Goal: Task Accomplishment & Management: Use online tool/utility

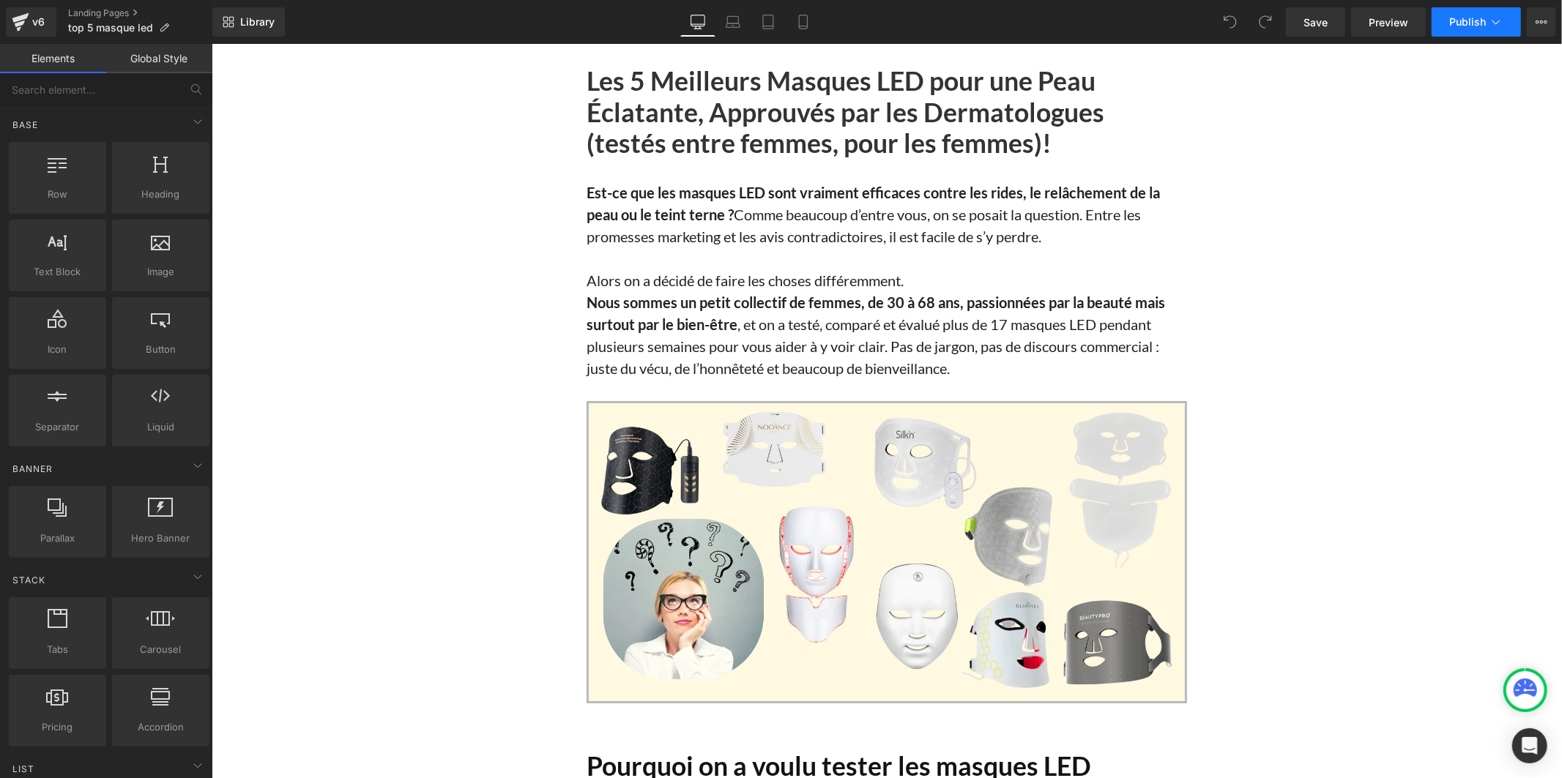
click at [1488, 28] on icon at bounding box center [1495, 22] width 15 height 15
click at [1532, 26] on button "View Live Page View with current Template Save Template to Library Schedule Pub…" at bounding box center [1540, 21] width 29 height 29
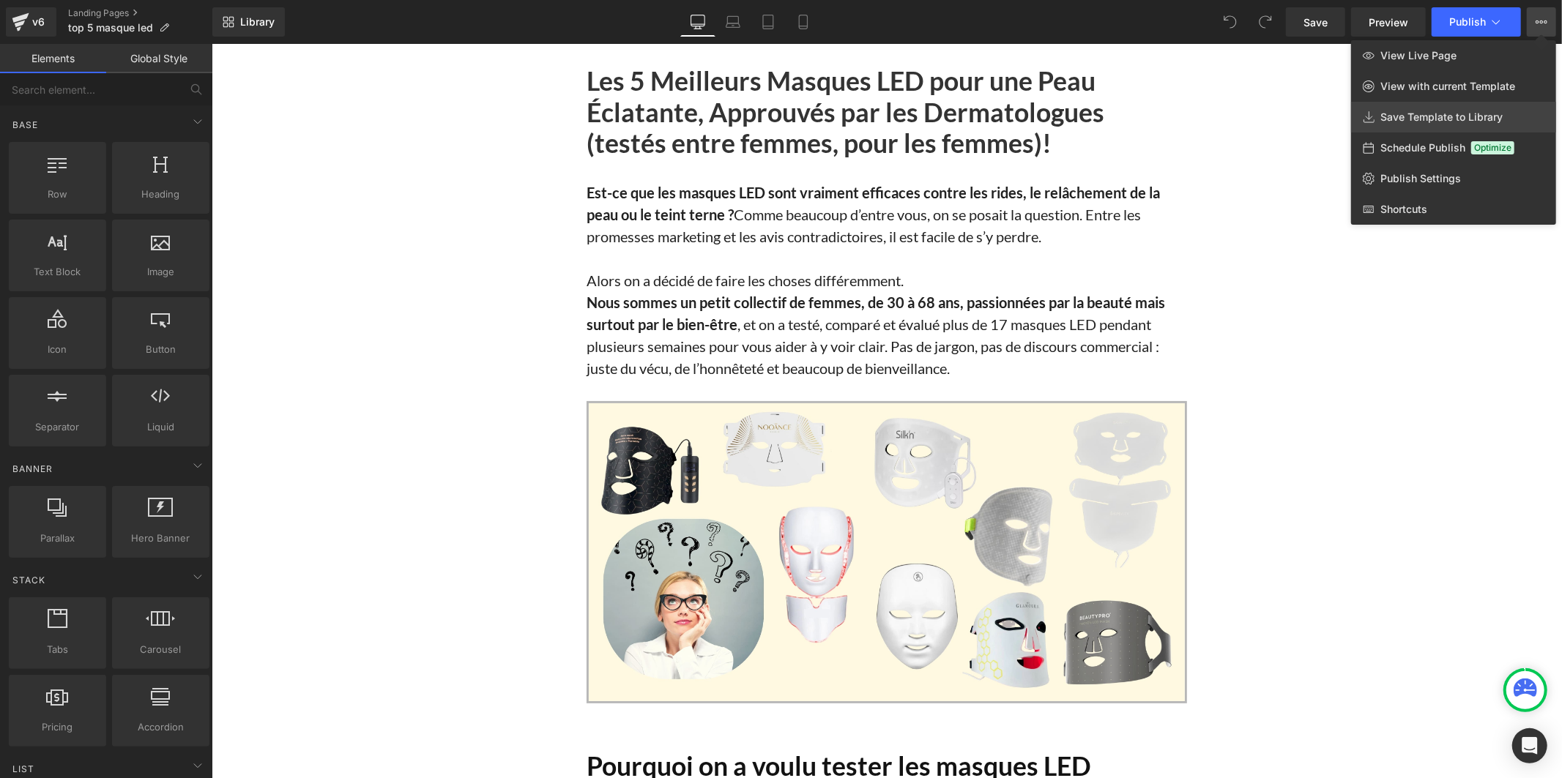
click at [1499, 111] on span "Save Template to Library" at bounding box center [1441, 117] width 122 height 13
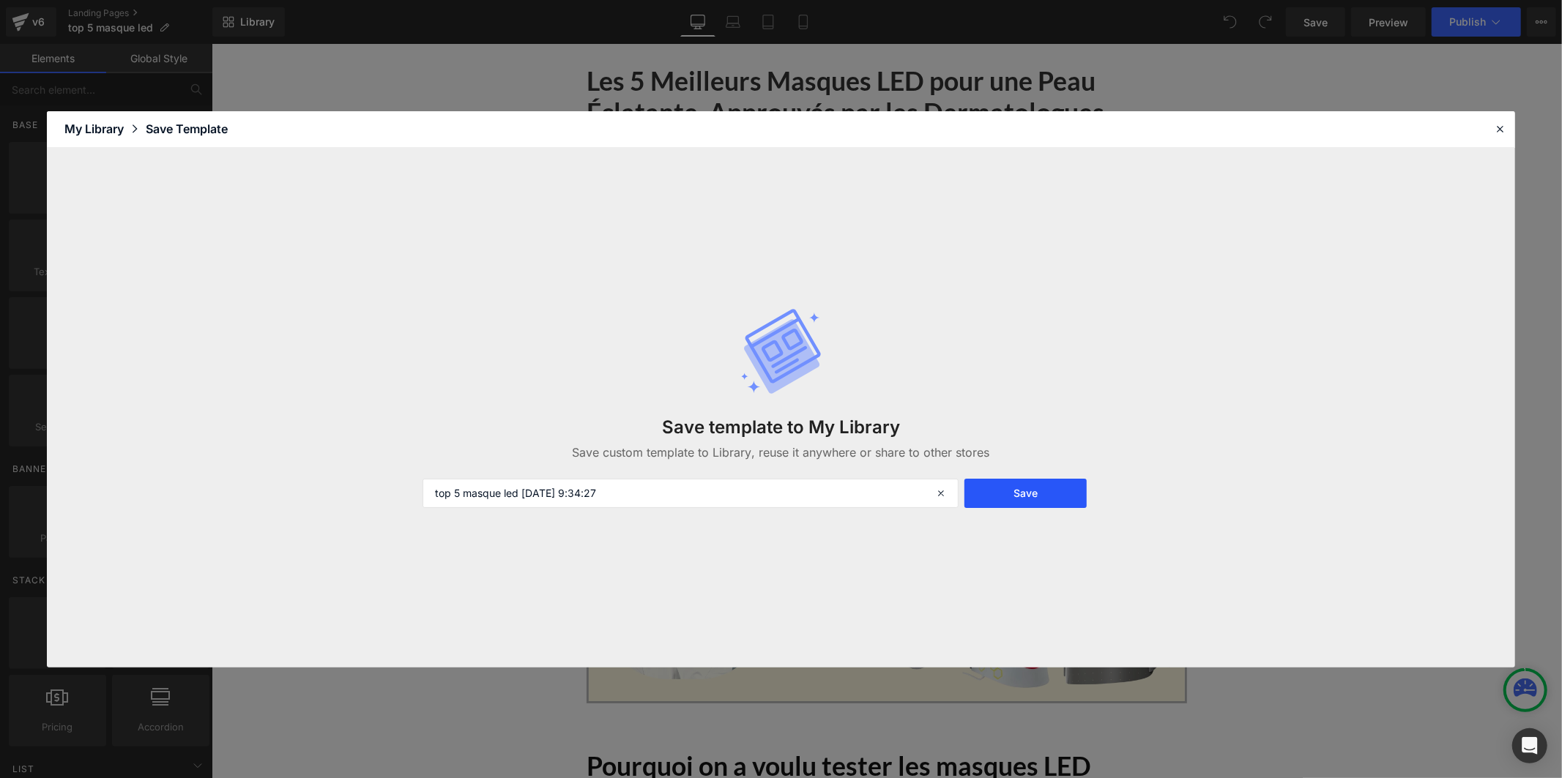
click at [1015, 490] on button "Save" at bounding box center [1025, 493] width 122 height 29
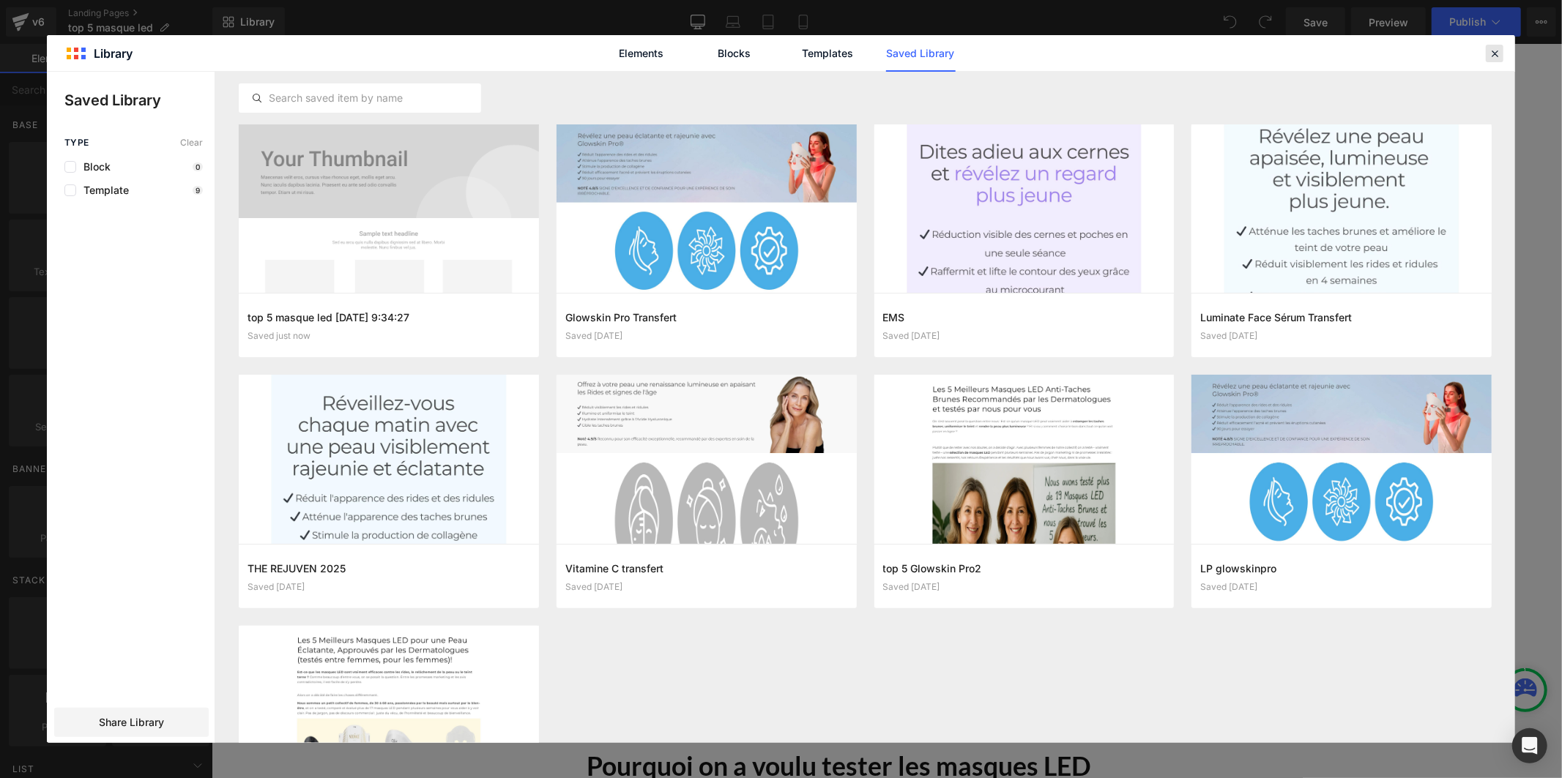
click at [1492, 52] on icon at bounding box center [1494, 53] width 13 height 13
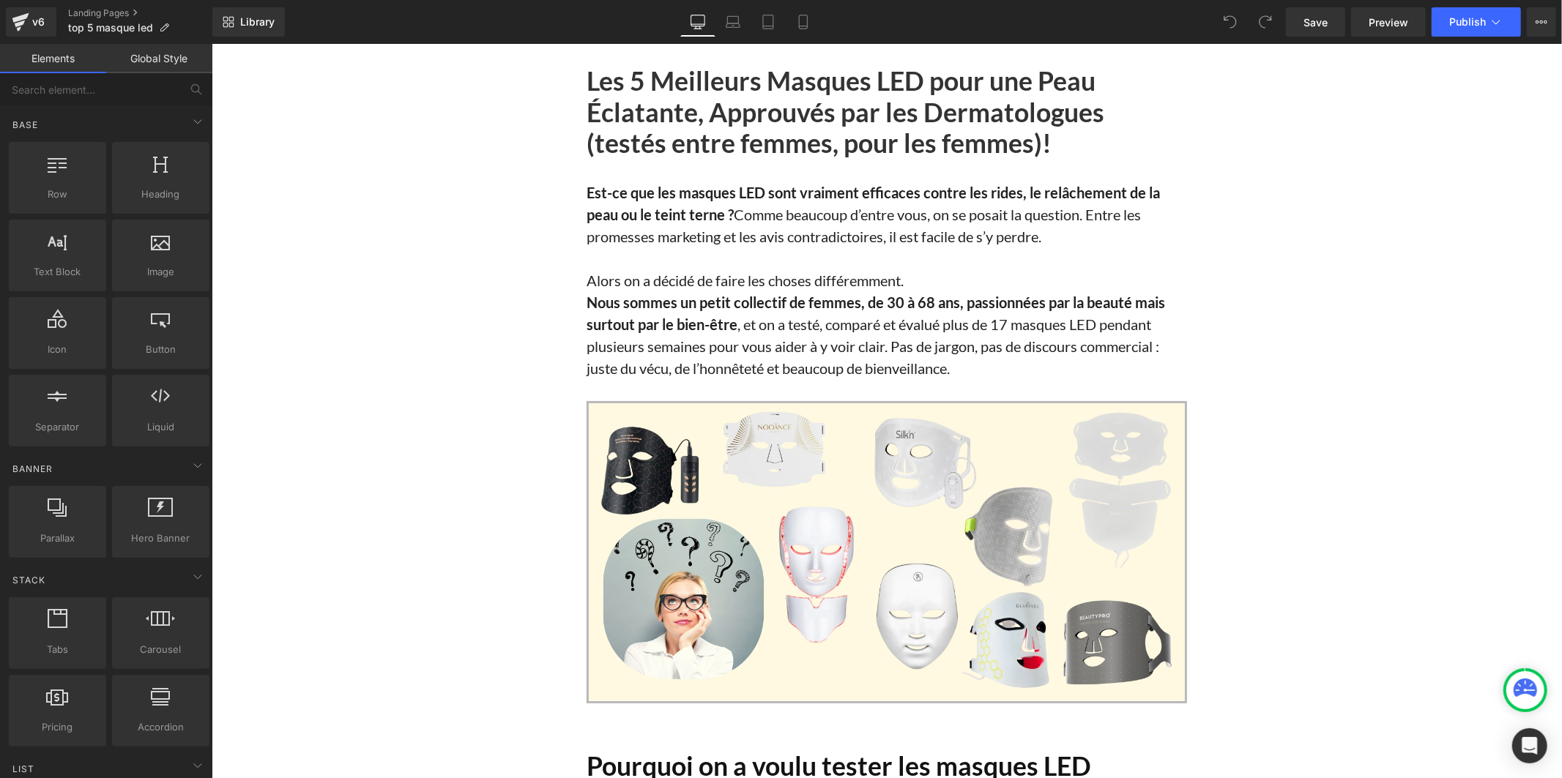
click at [141, 67] on link "Global Style" at bounding box center [159, 58] width 106 height 29
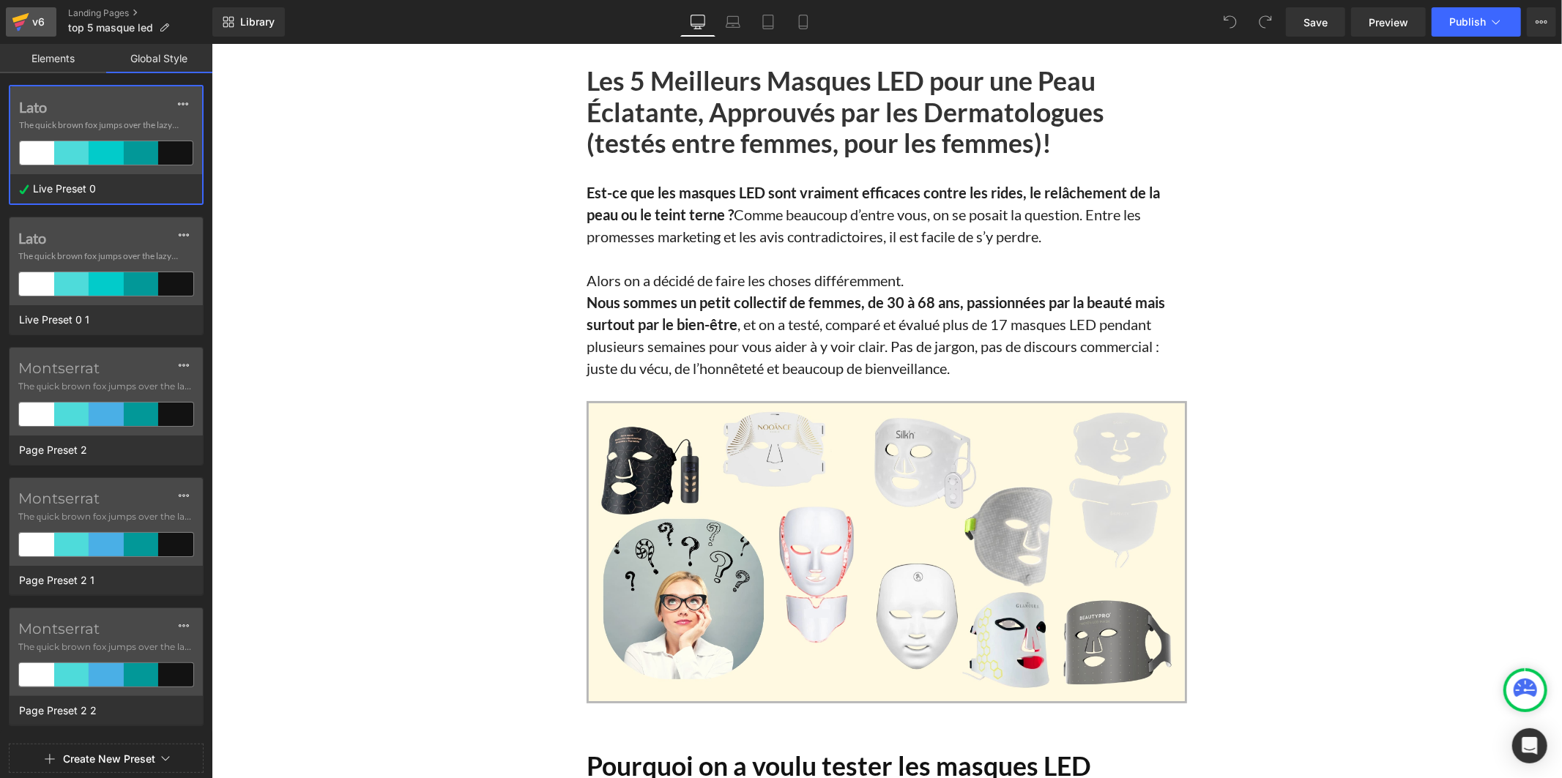
click at [22, 25] on icon at bounding box center [21, 22] width 18 height 37
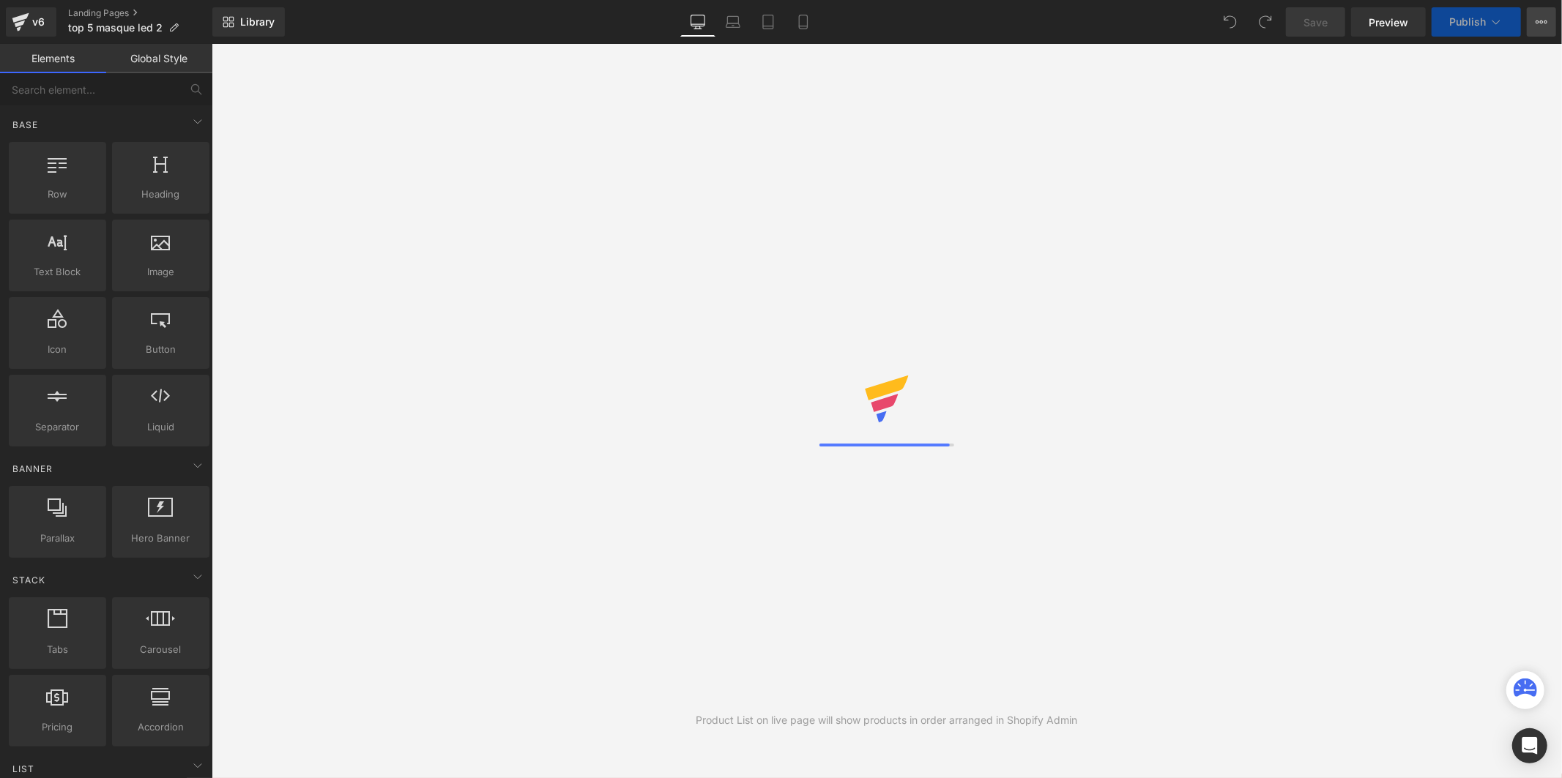
click at [1537, 23] on icon at bounding box center [1541, 22] width 12 height 12
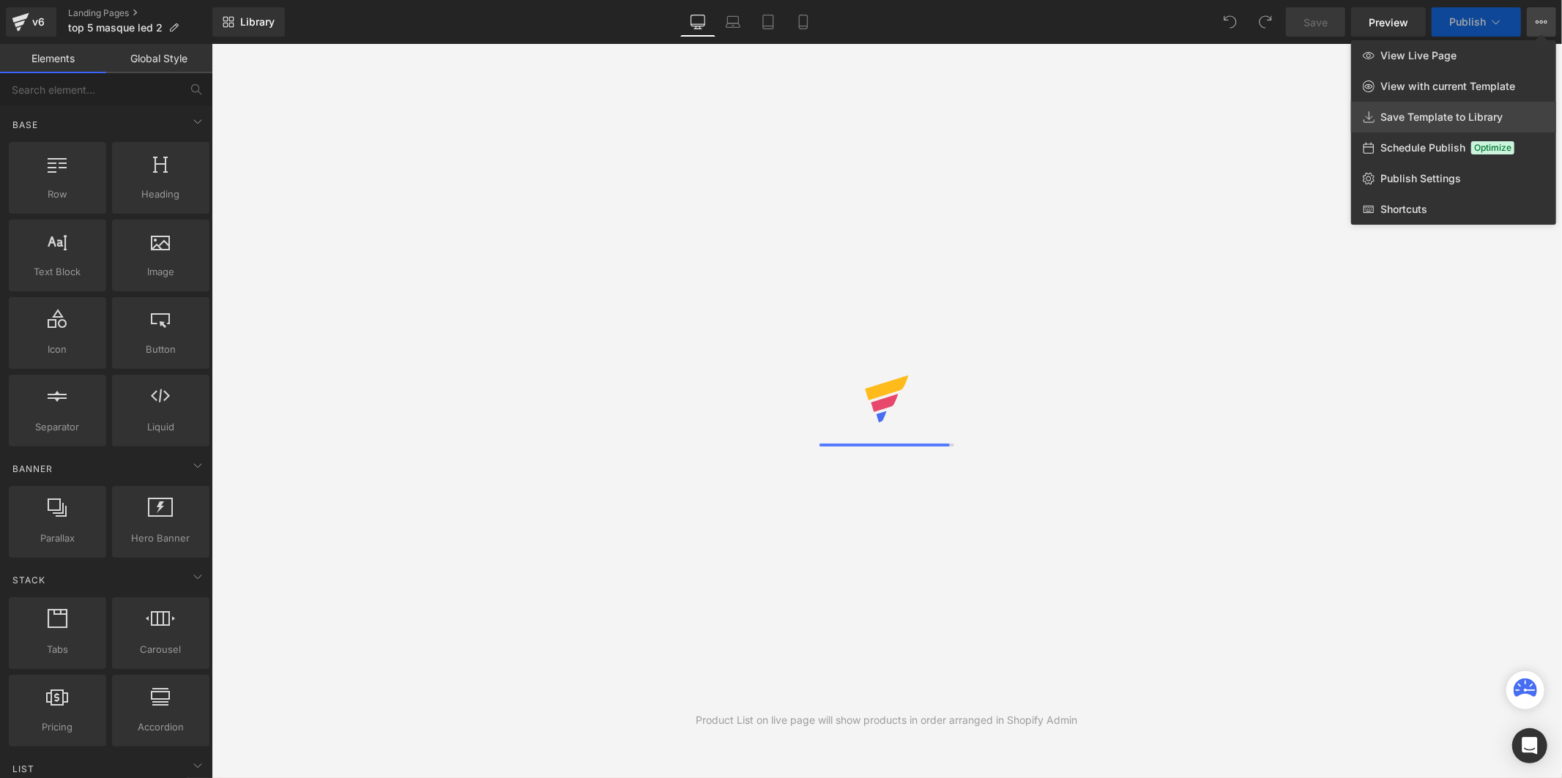
click at [1502, 116] on span "Save Template to Library" at bounding box center [1441, 117] width 122 height 13
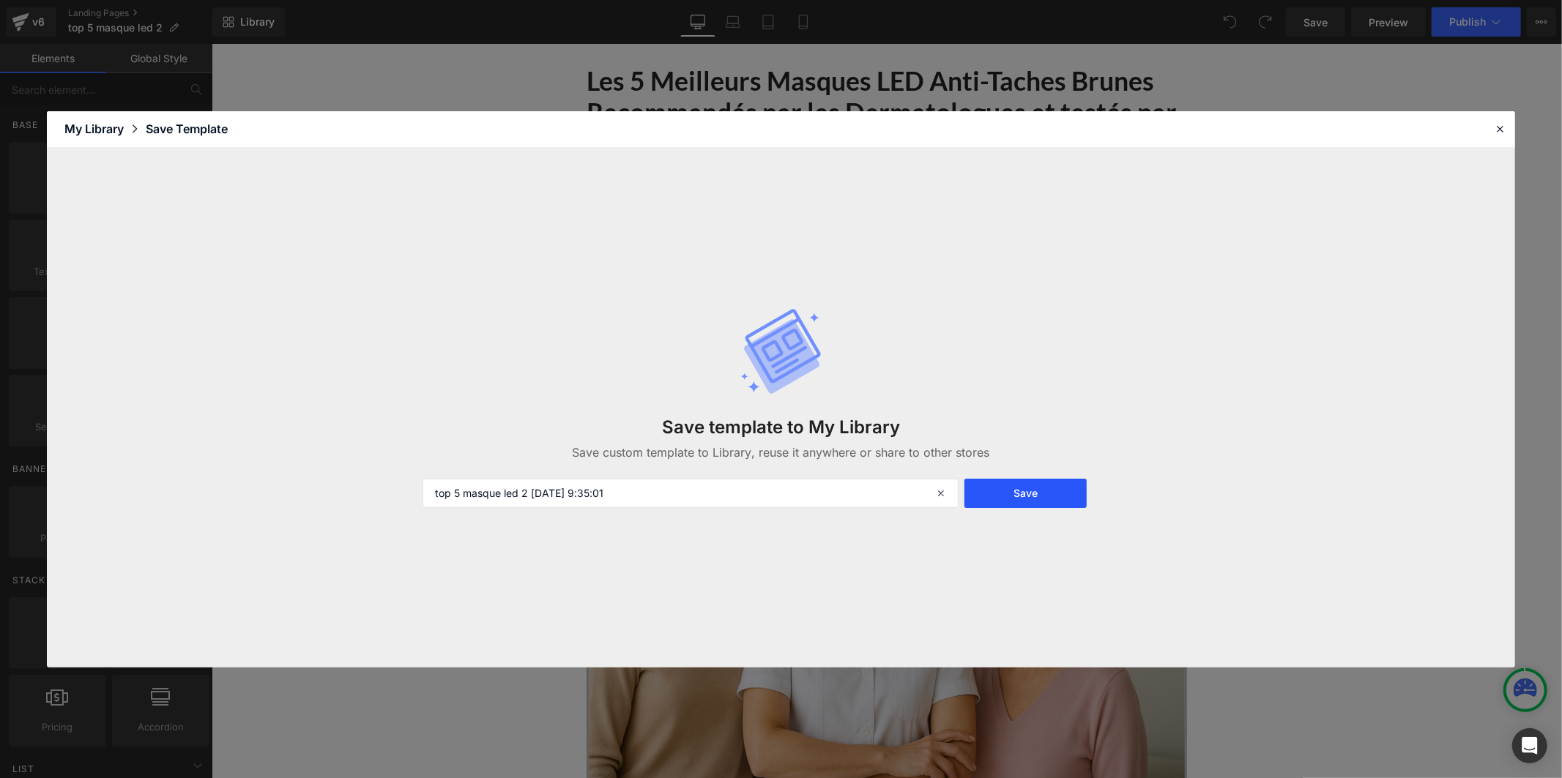
click at [988, 493] on button "Save" at bounding box center [1025, 493] width 122 height 29
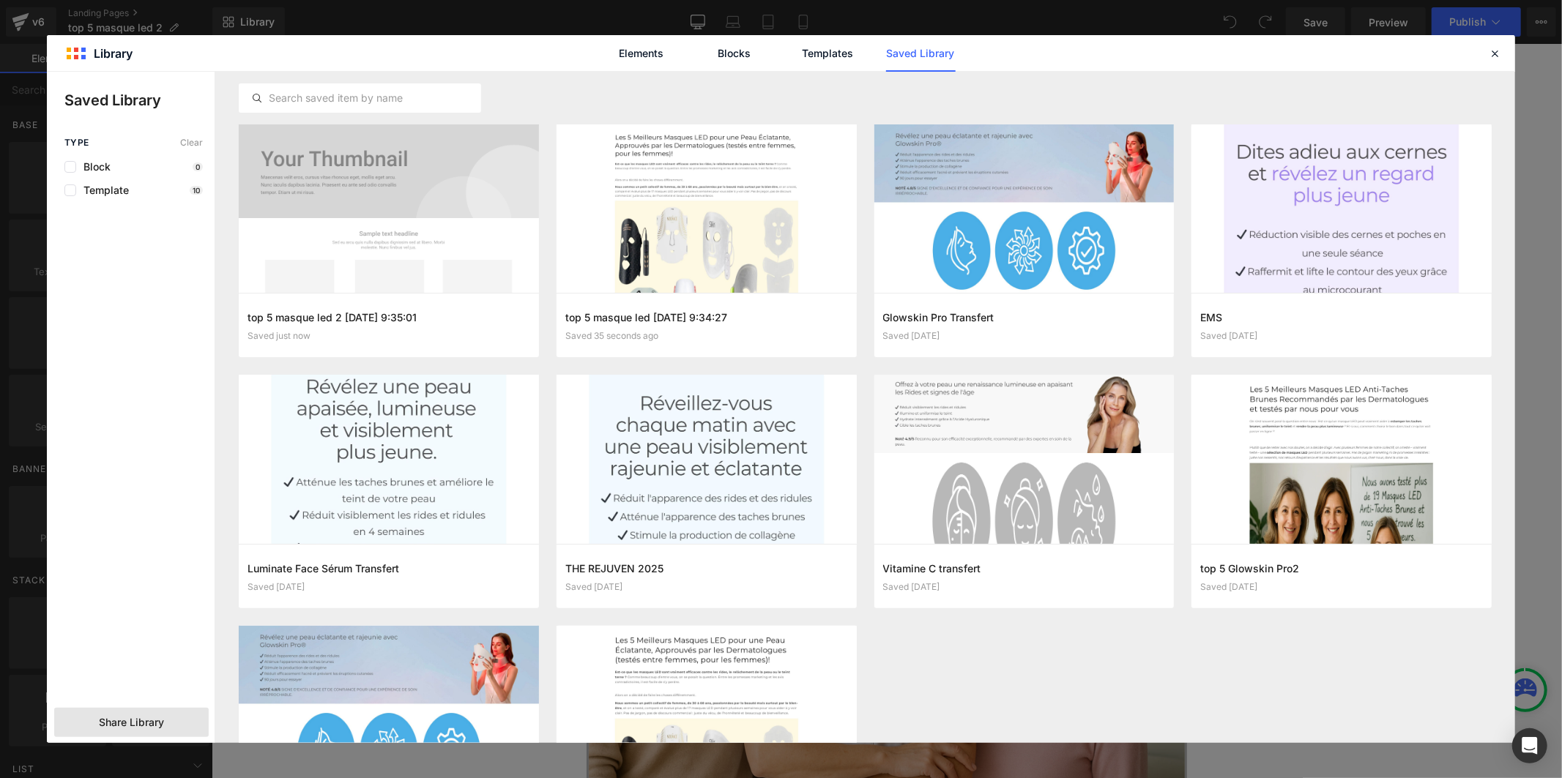
click at [151, 728] on span "Share Library" at bounding box center [131, 722] width 65 height 15
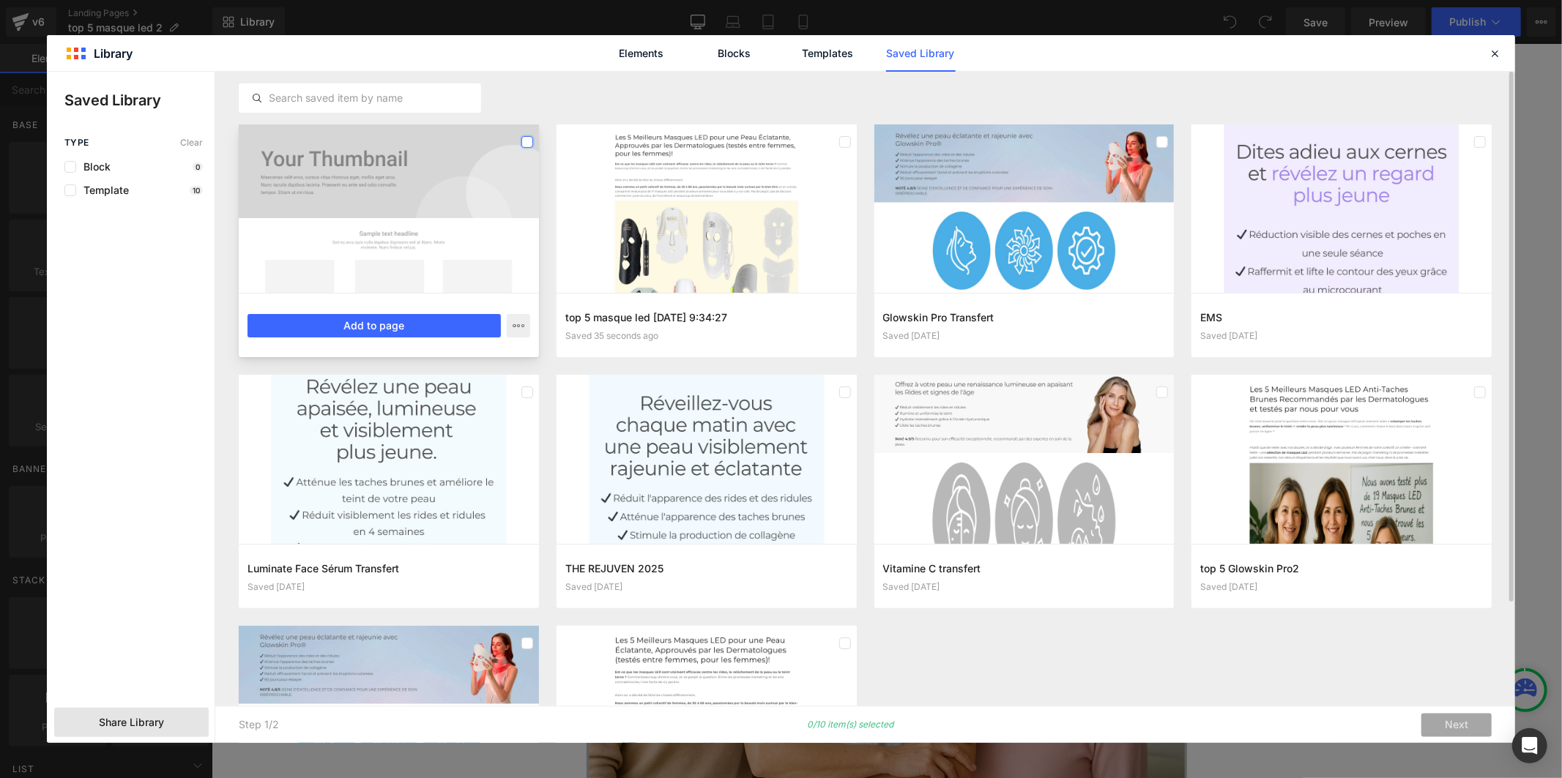
click at [525, 143] on label at bounding box center [527, 142] width 12 height 12
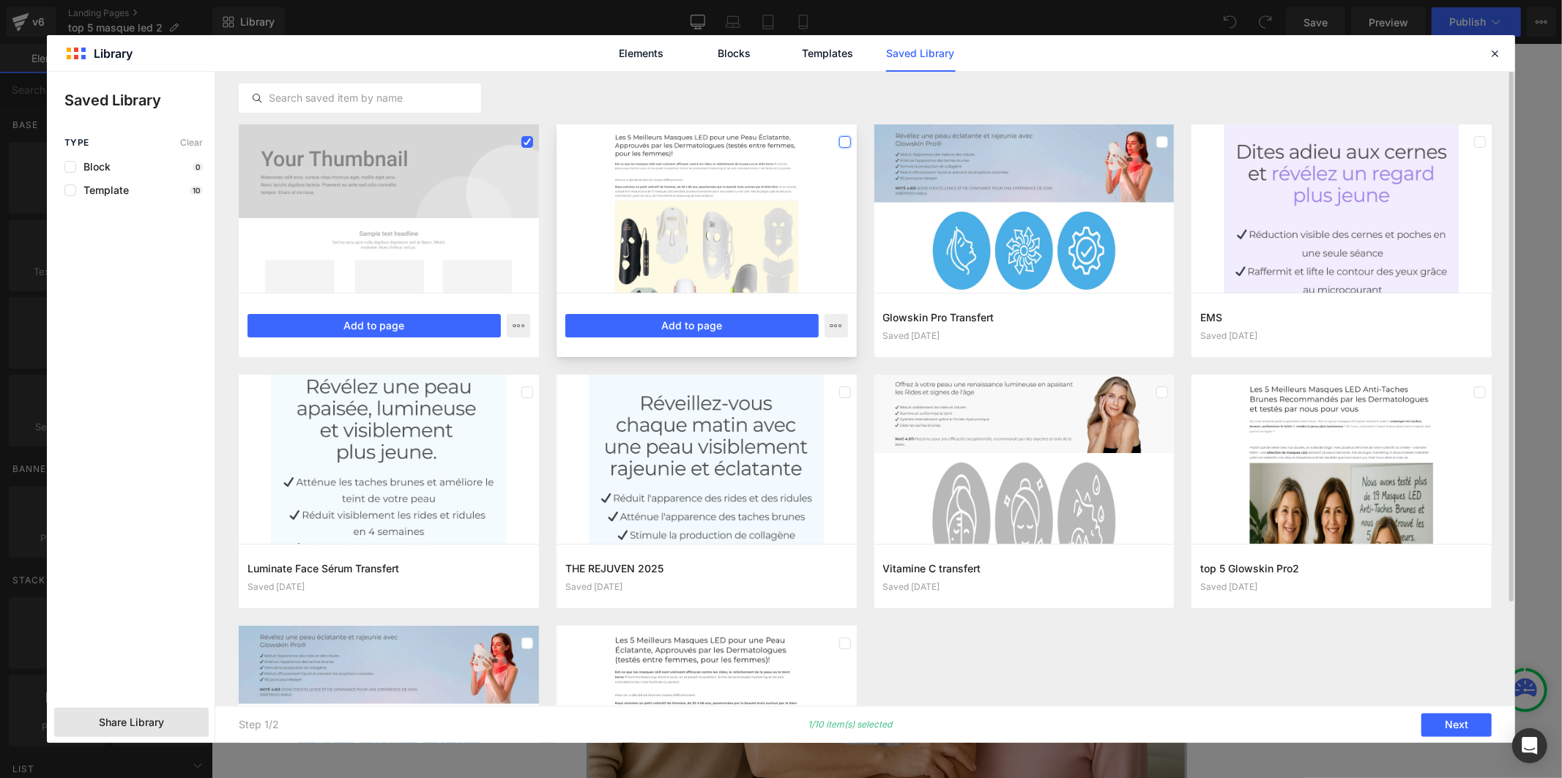
click at [840, 141] on label at bounding box center [845, 142] width 12 height 12
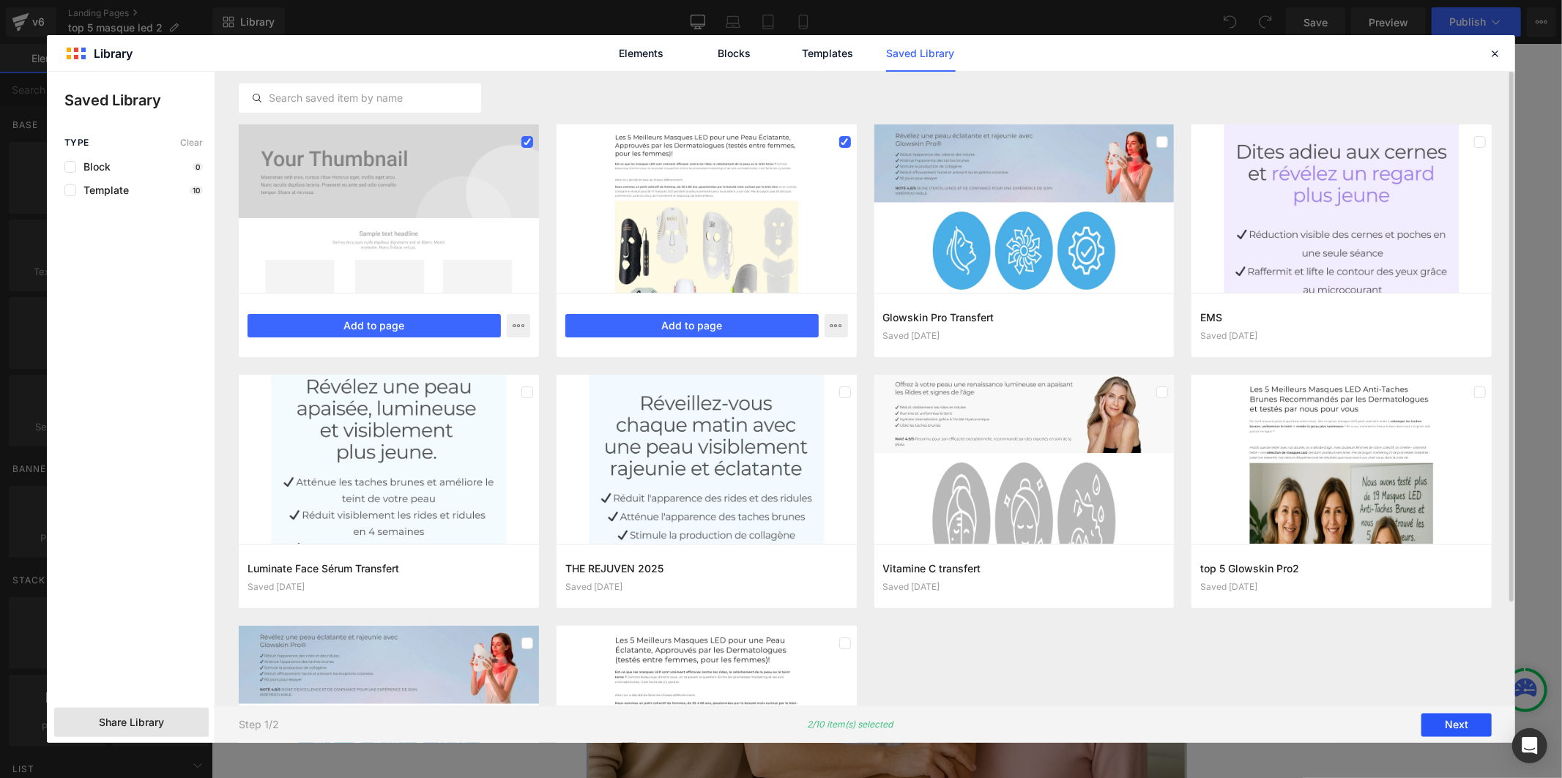
click at [1435, 729] on button "Next" at bounding box center [1456, 725] width 70 height 23
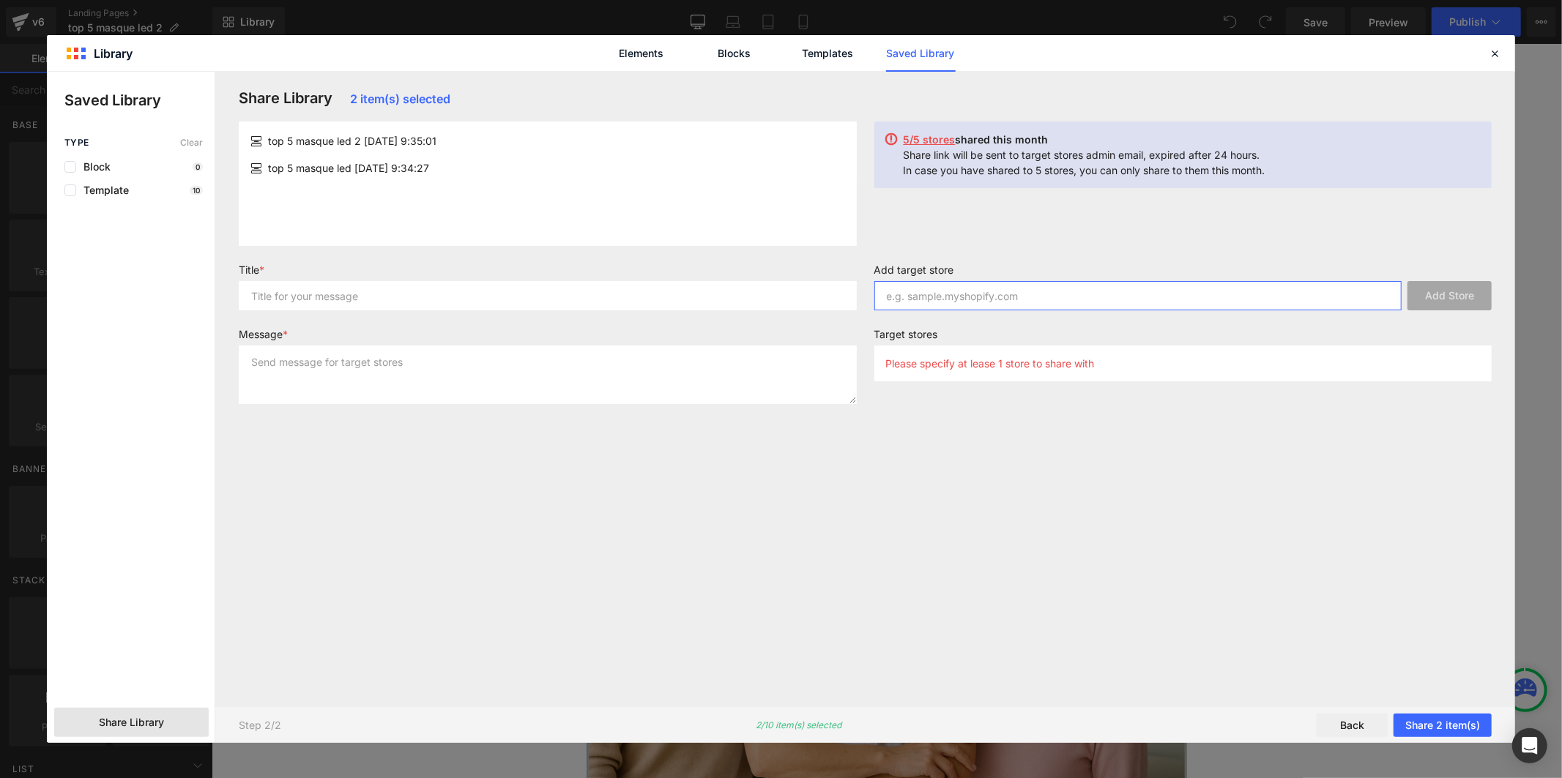
click at [925, 291] on input "text" at bounding box center [1138, 295] width 528 height 29
paste input "e8u68g-11"
type input "e8u68g-11"
click at [1431, 296] on button "Add Store" at bounding box center [1449, 295] width 84 height 29
click at [1491, 54] on icon at bounding box center [1494, 53] width 13 height 13
